Goal: Transaction & Acquisition: Purchase product/service

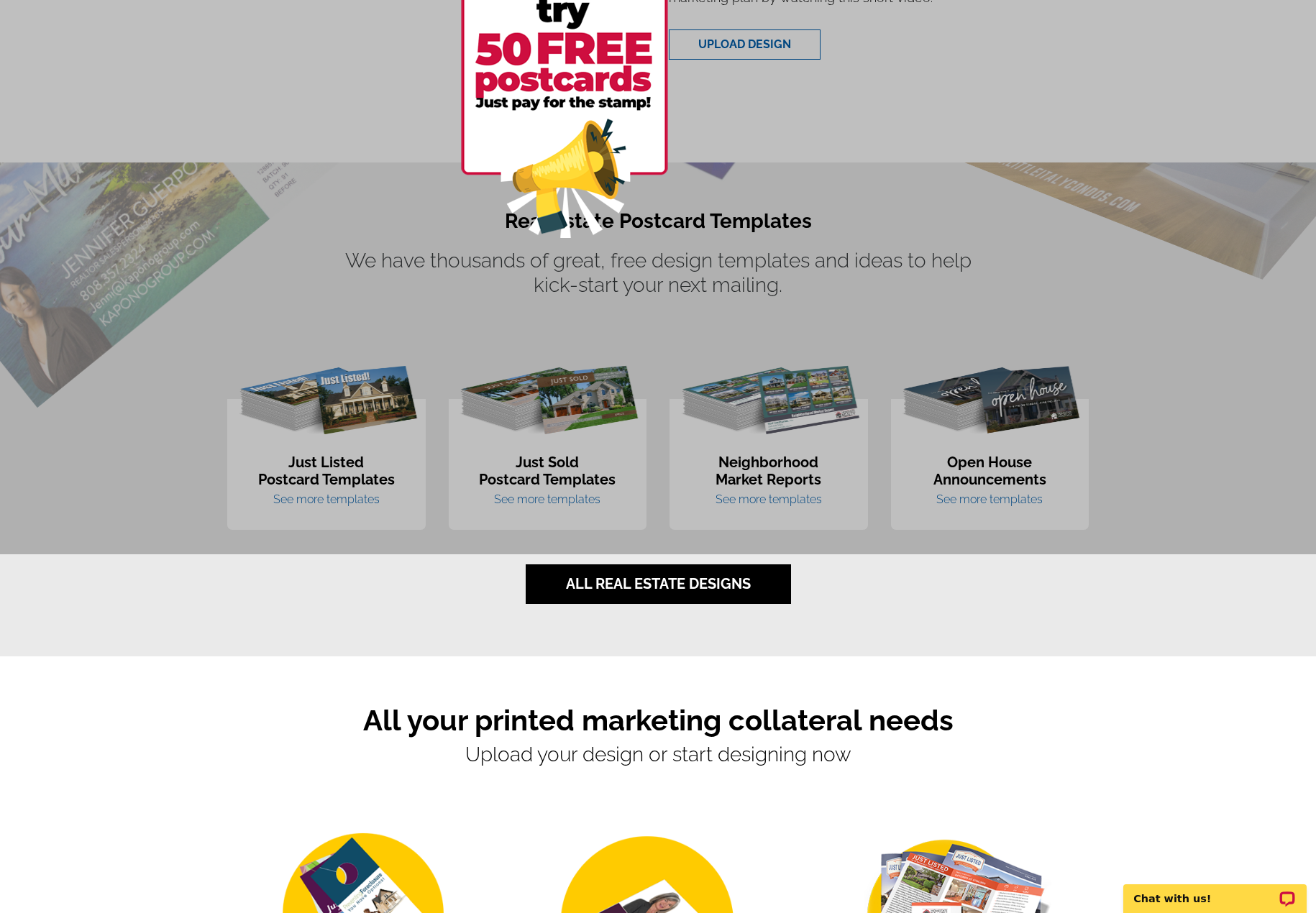
scroll to position [719, 0]
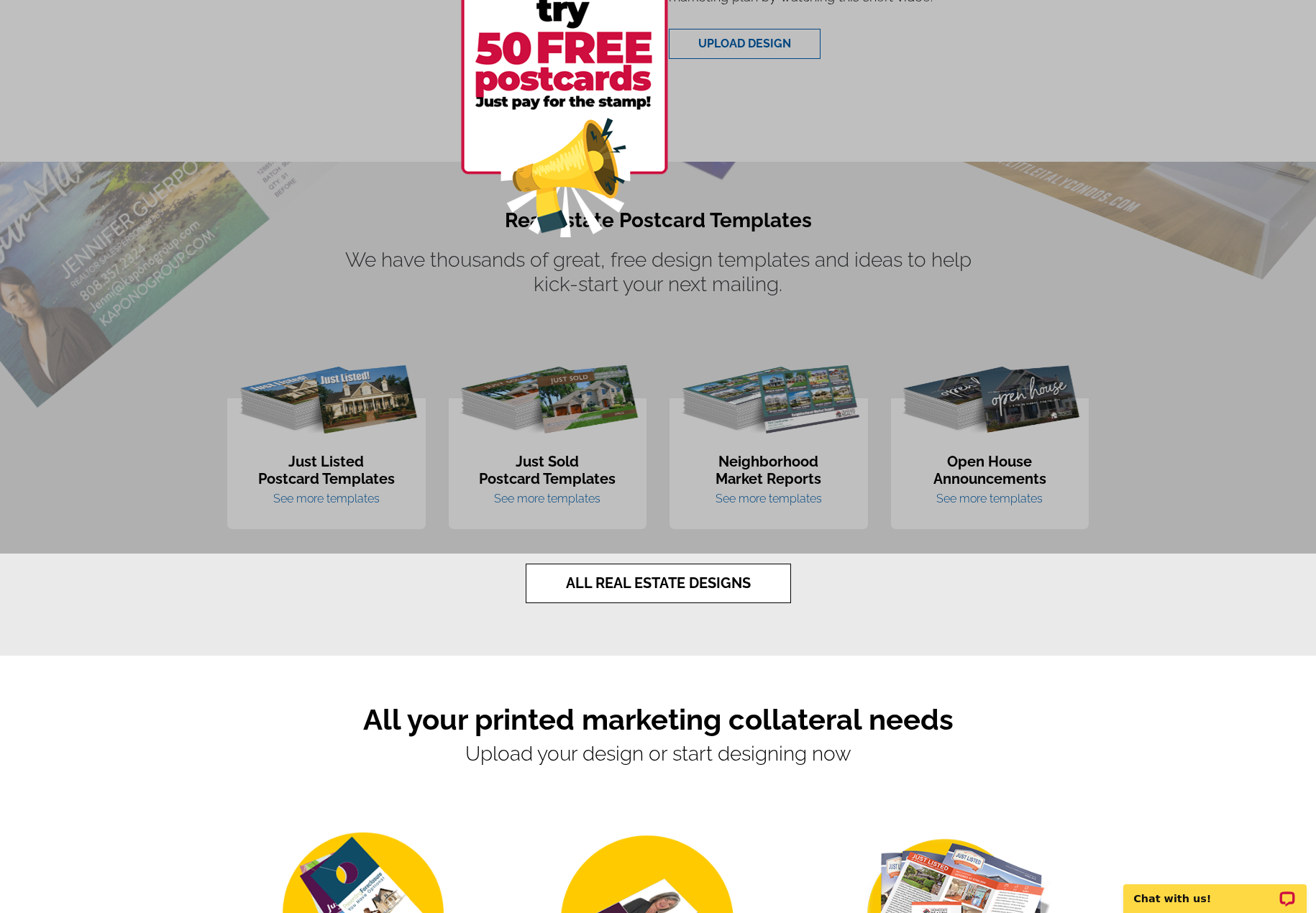
click at [658, 586] on link "ALL REAL ESTATE DESIGNS" at bounding box center [658, 583] width 265 height 39
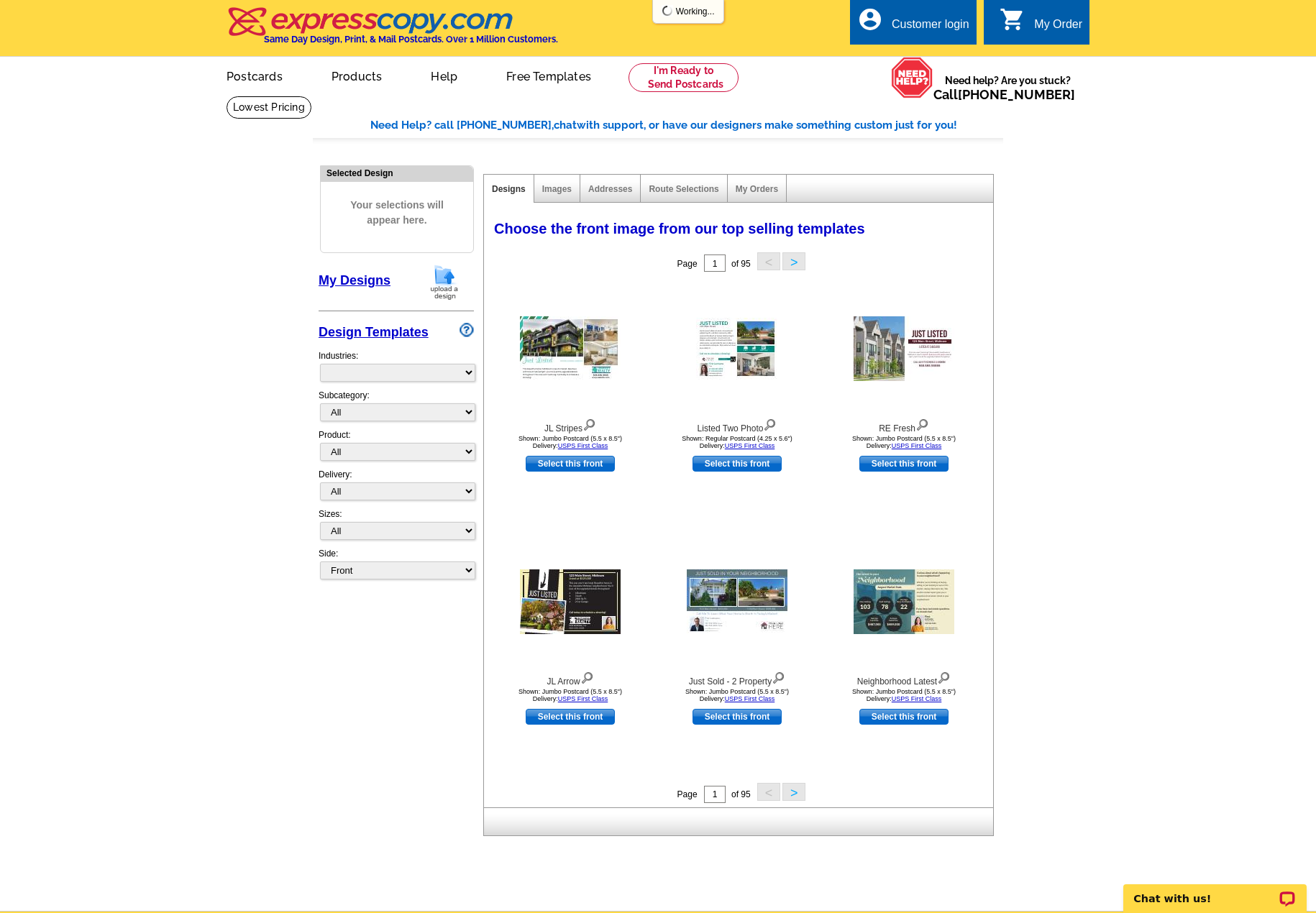
select select "785"
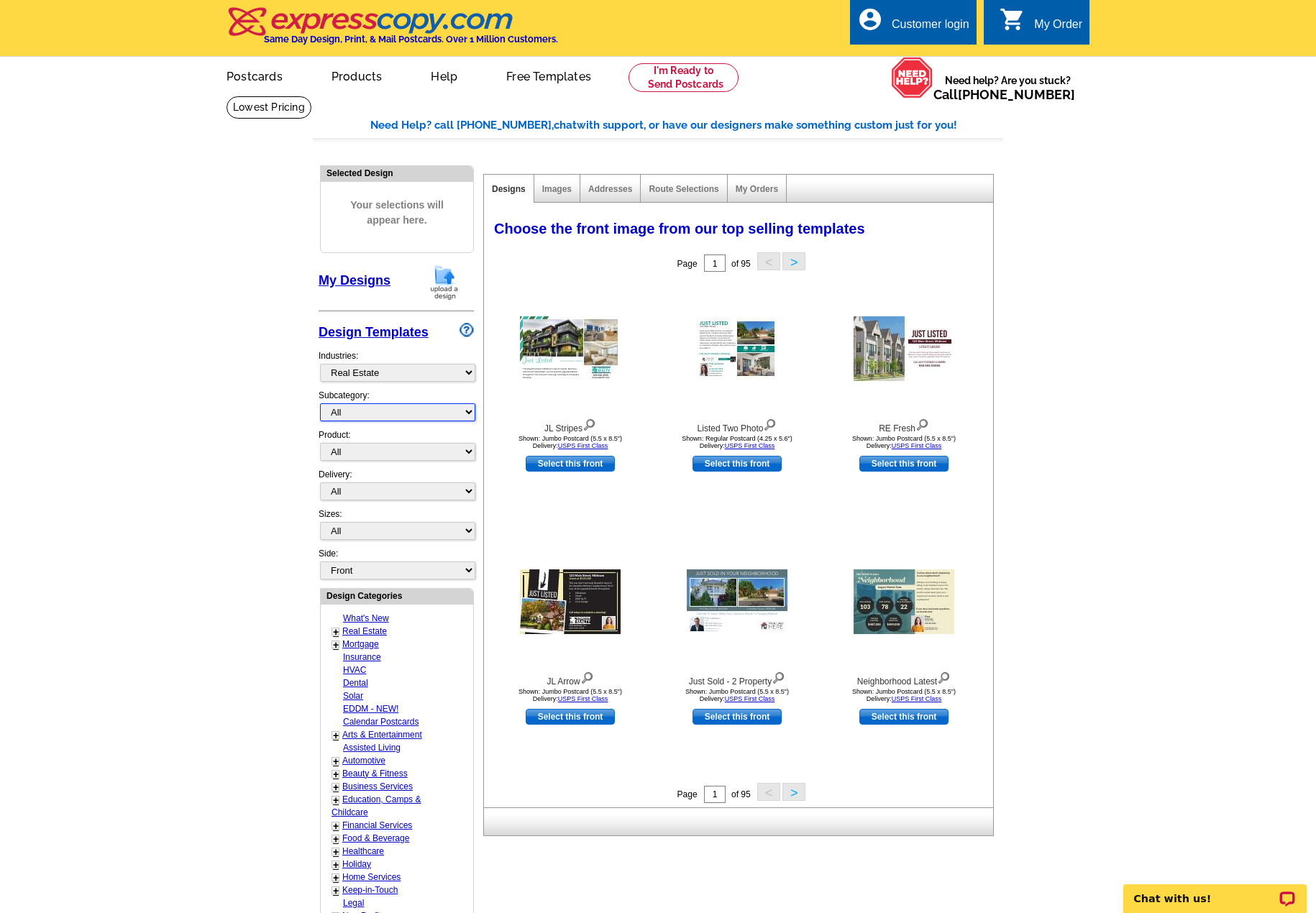
click at [411, 412] on select "All RE/MAX® Referrals [PERSON_NAME]® Berkshire Hathaway Home Services Century 2…" at bounding box center [397, 412] width 155 height 18
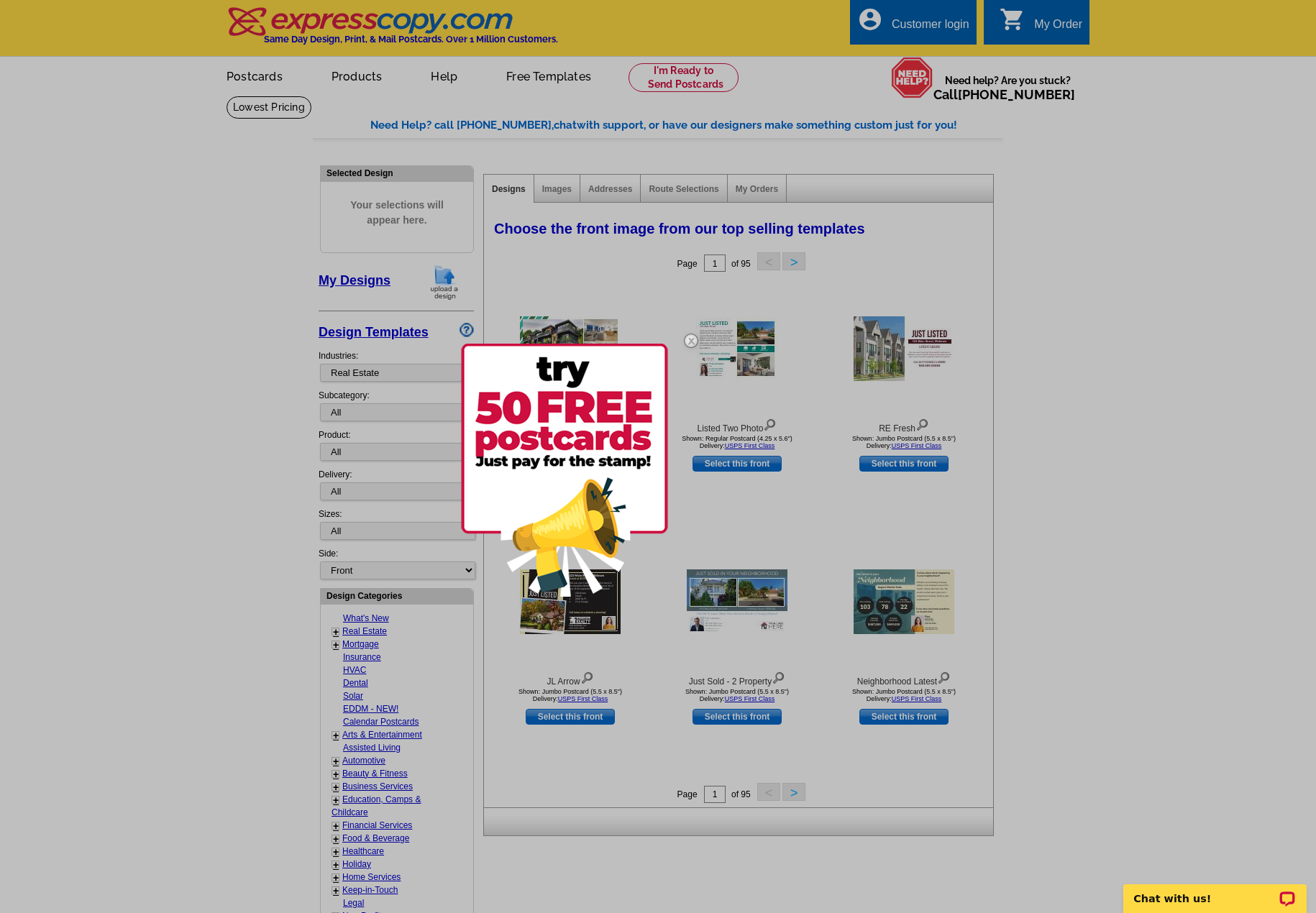
click at [411, 412] on div at bounding box center [658, 456] width 1316 height 913
